Goal: Task Accomplishment & Management: Complete application form

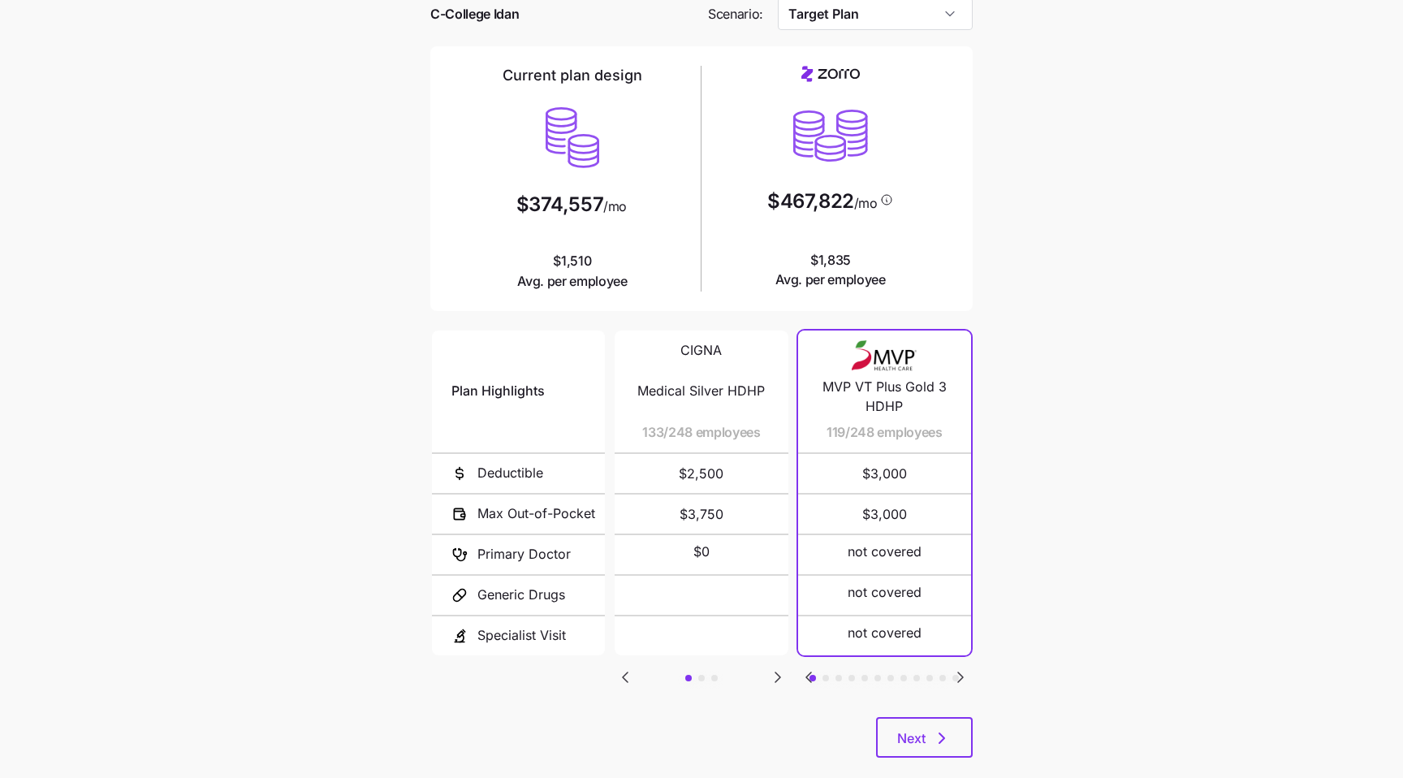
scroll to position [108, 0]
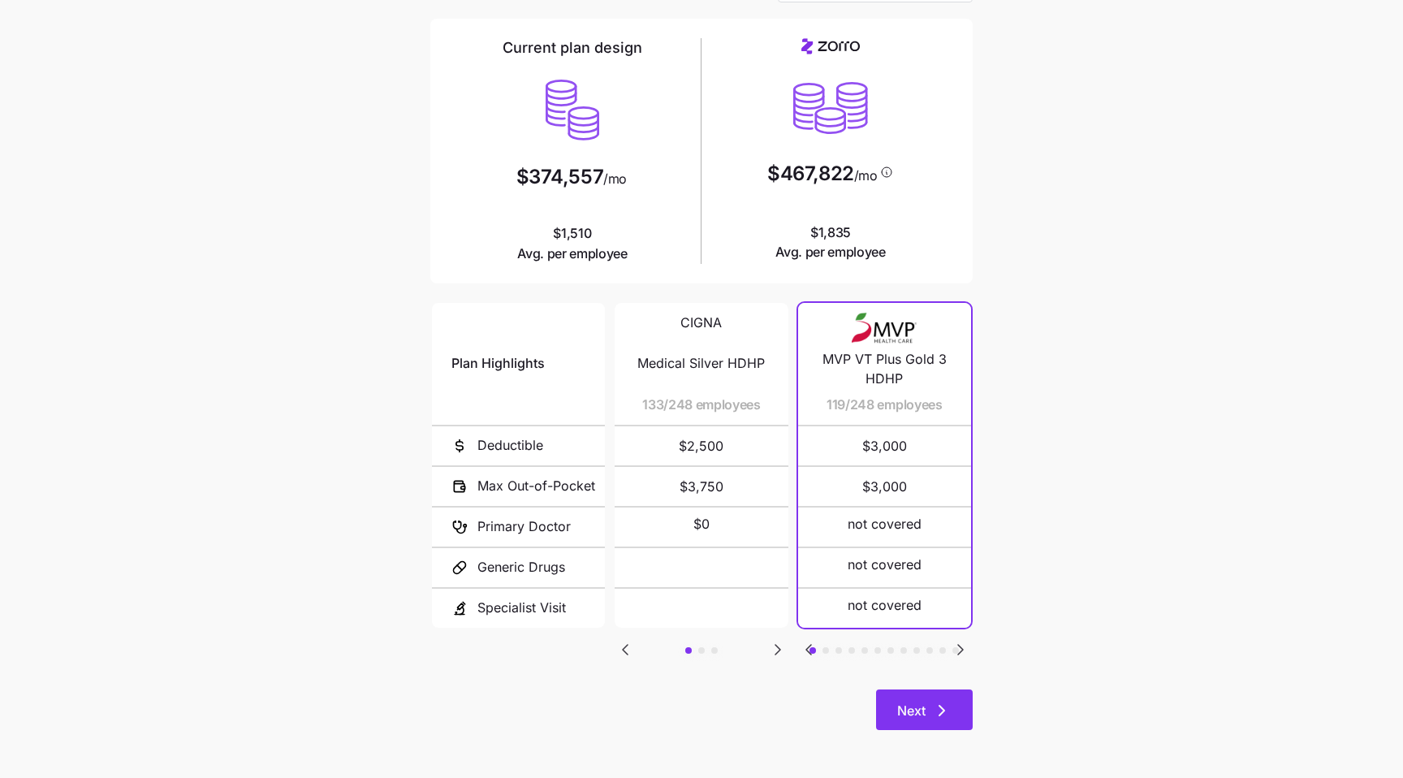
click at [902, 690] on button "Next" at bounding box center [924, 710] width 97 height 41
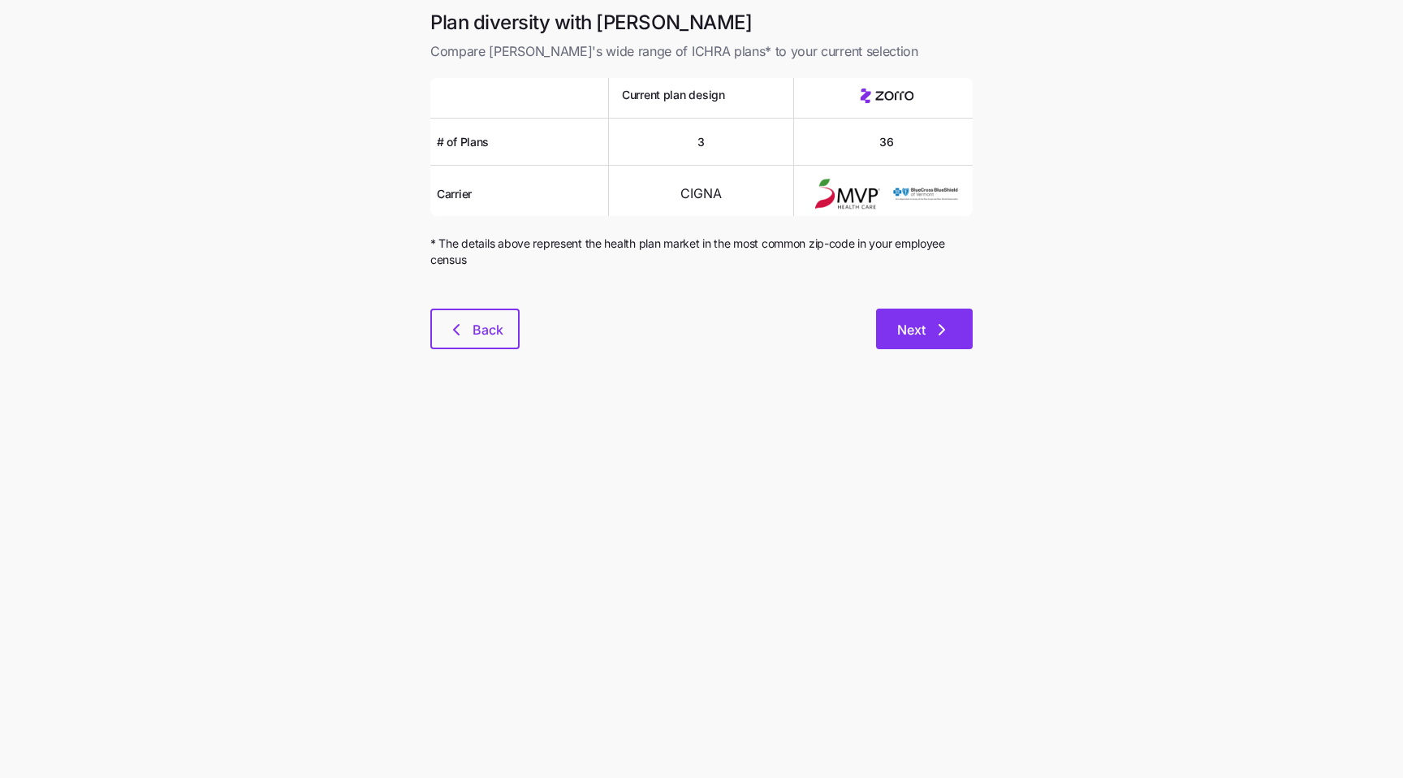
click at [893, 330] on button "Next" at bounding box center [924, 329] width 97 height 41
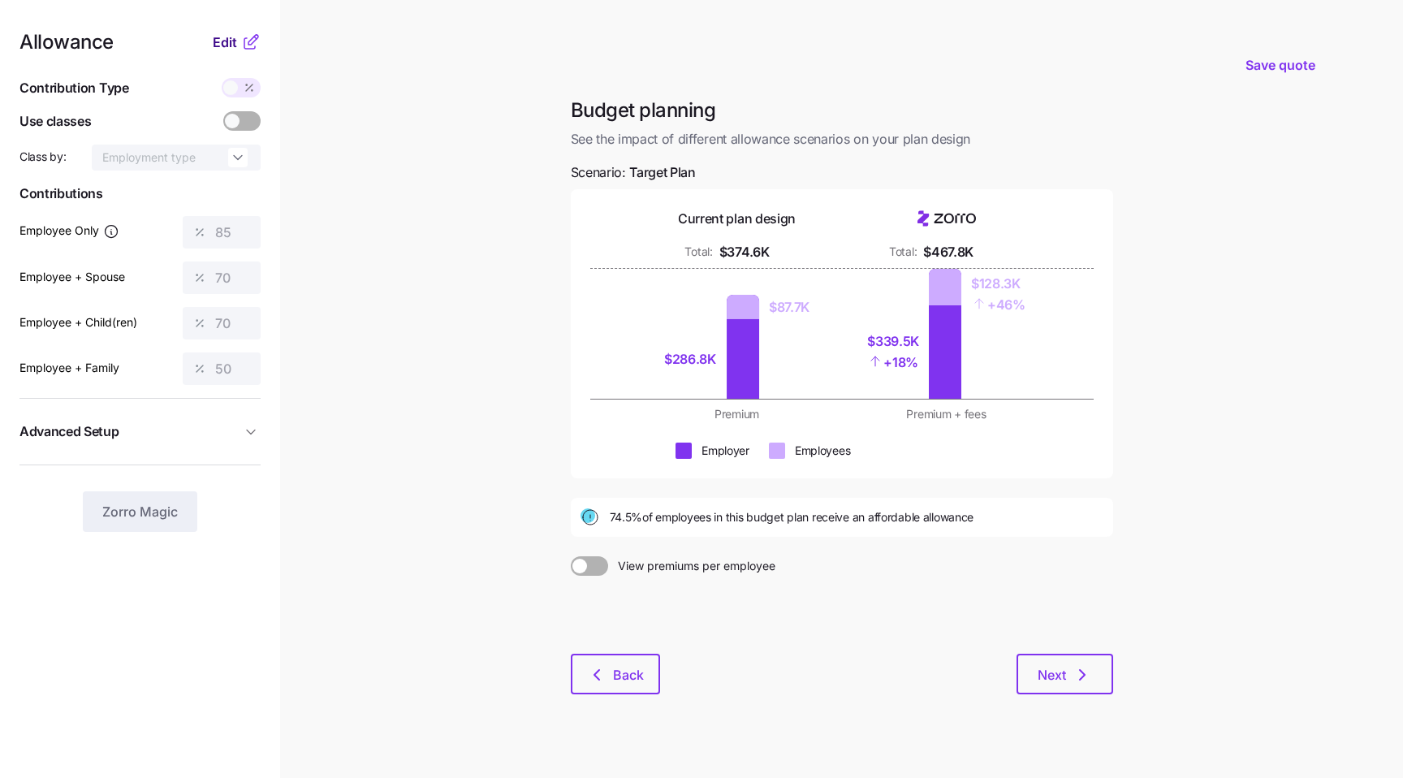
click at [219, 36] on span "Edit" at bounding box center [225, 41] width 24 height 19
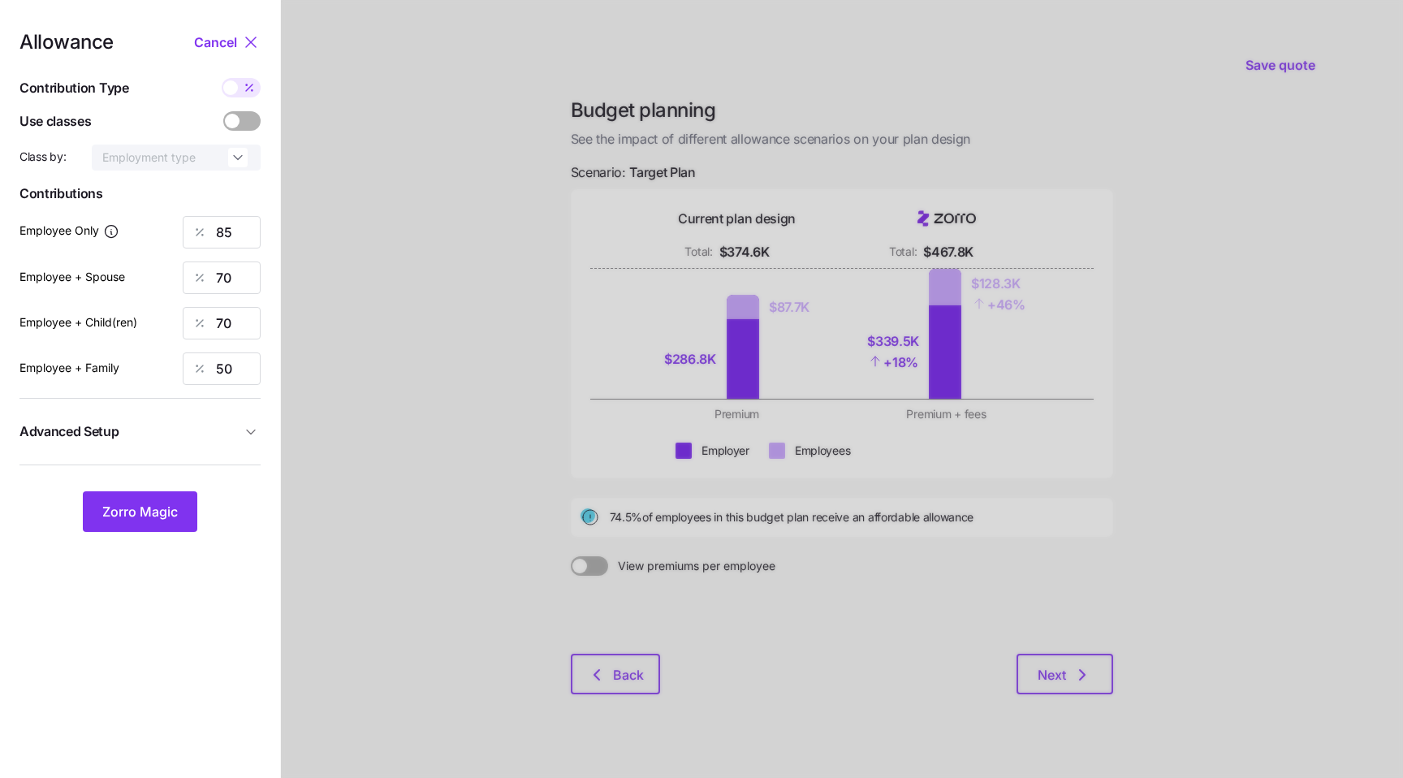
click at [254, 430] on icon "button" at bounding box center [251, 432] width 8 height 4
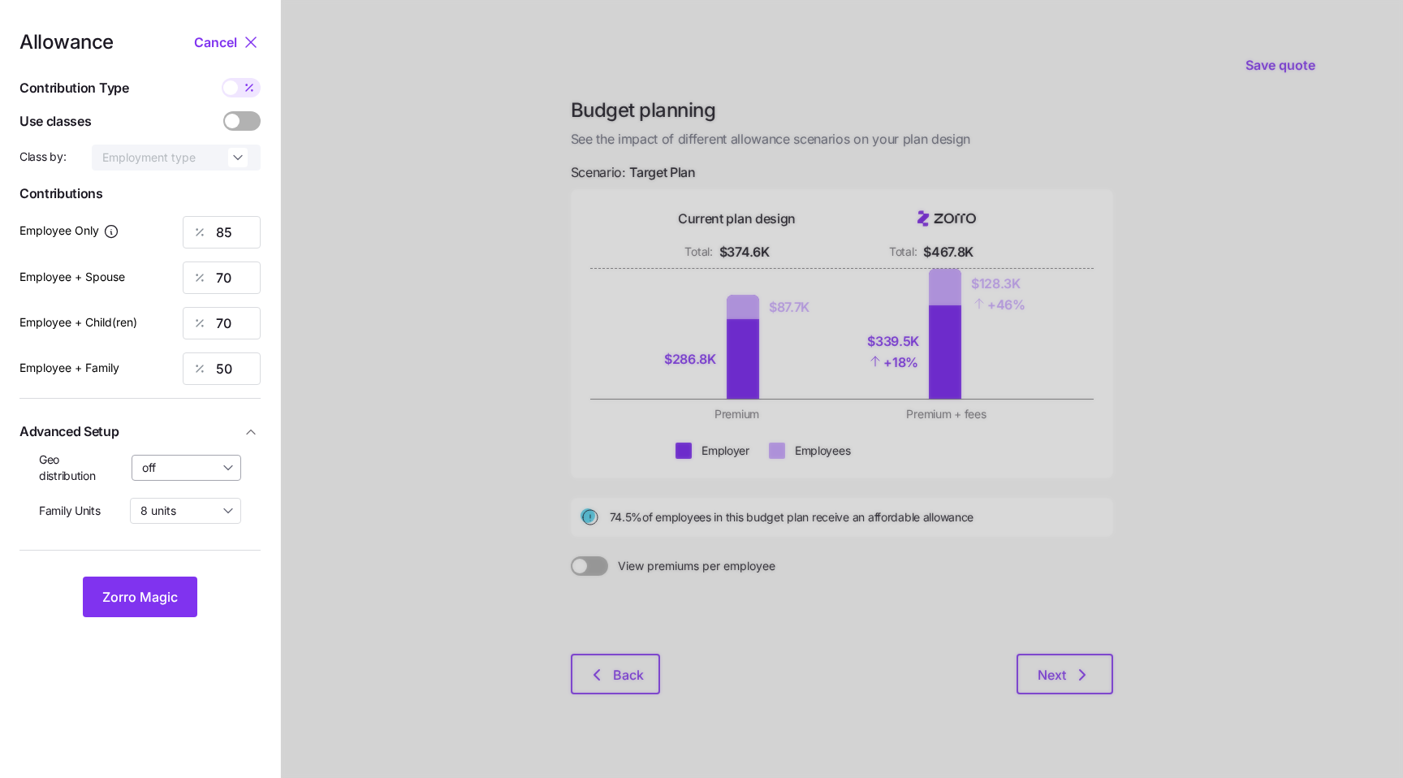
click at [211, 456] on input "off" at bounding box center [187, 468] width 110 height 26
click at [190, 535] on span "By area (27)" at bounding box center [180, 535] width 66 height 18
type input "By area (27)"
click at [146, 607] on button "Zorro Magic" at bounding box center [140, 597] width 115 height 41
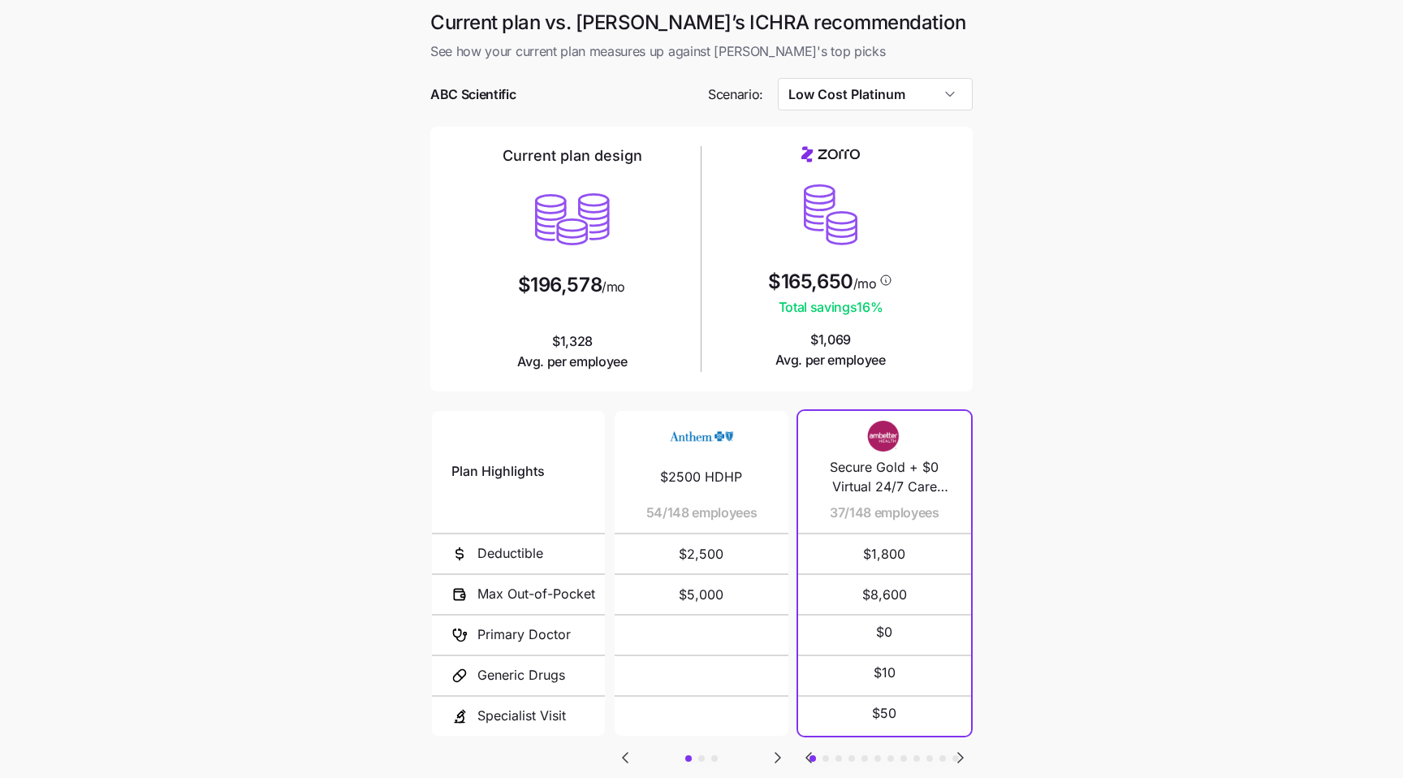
scroll to position [108, 0]
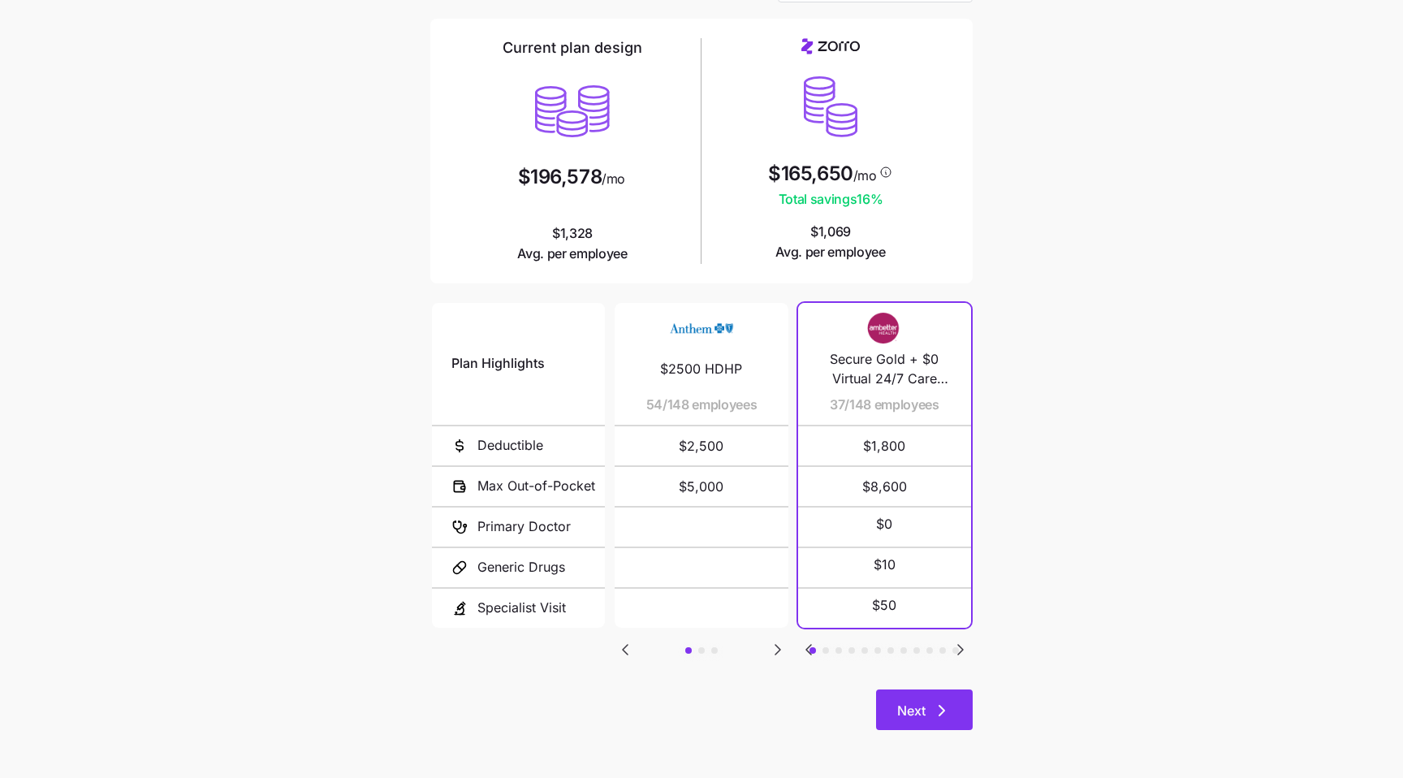
click at [945, 698] on button "Next" at bounding box center [924, 710] width 97 height 41
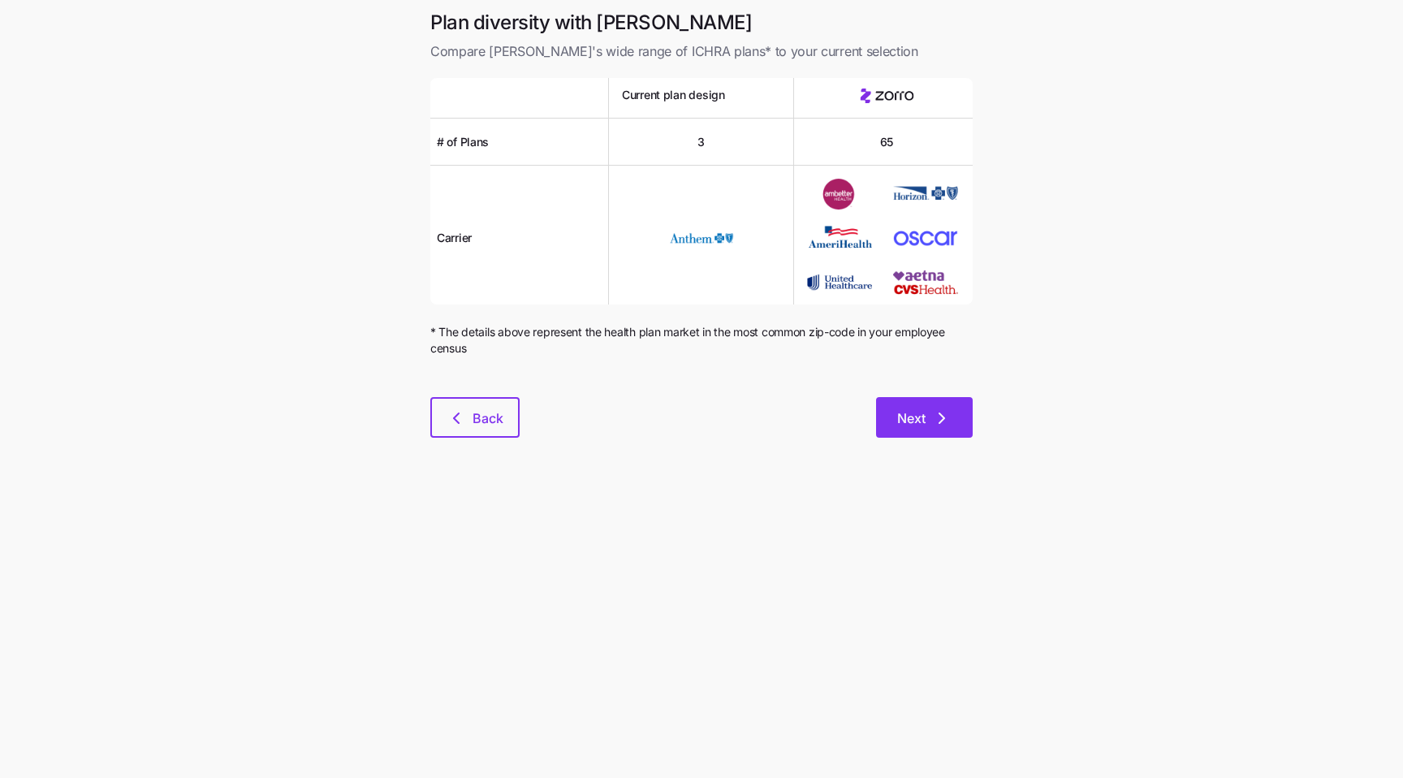
click at [906, 412] on span "Next" at bounding box center [911, 418] width 28 height 19
